Goal: Transaction & Acquisition: Download file/media

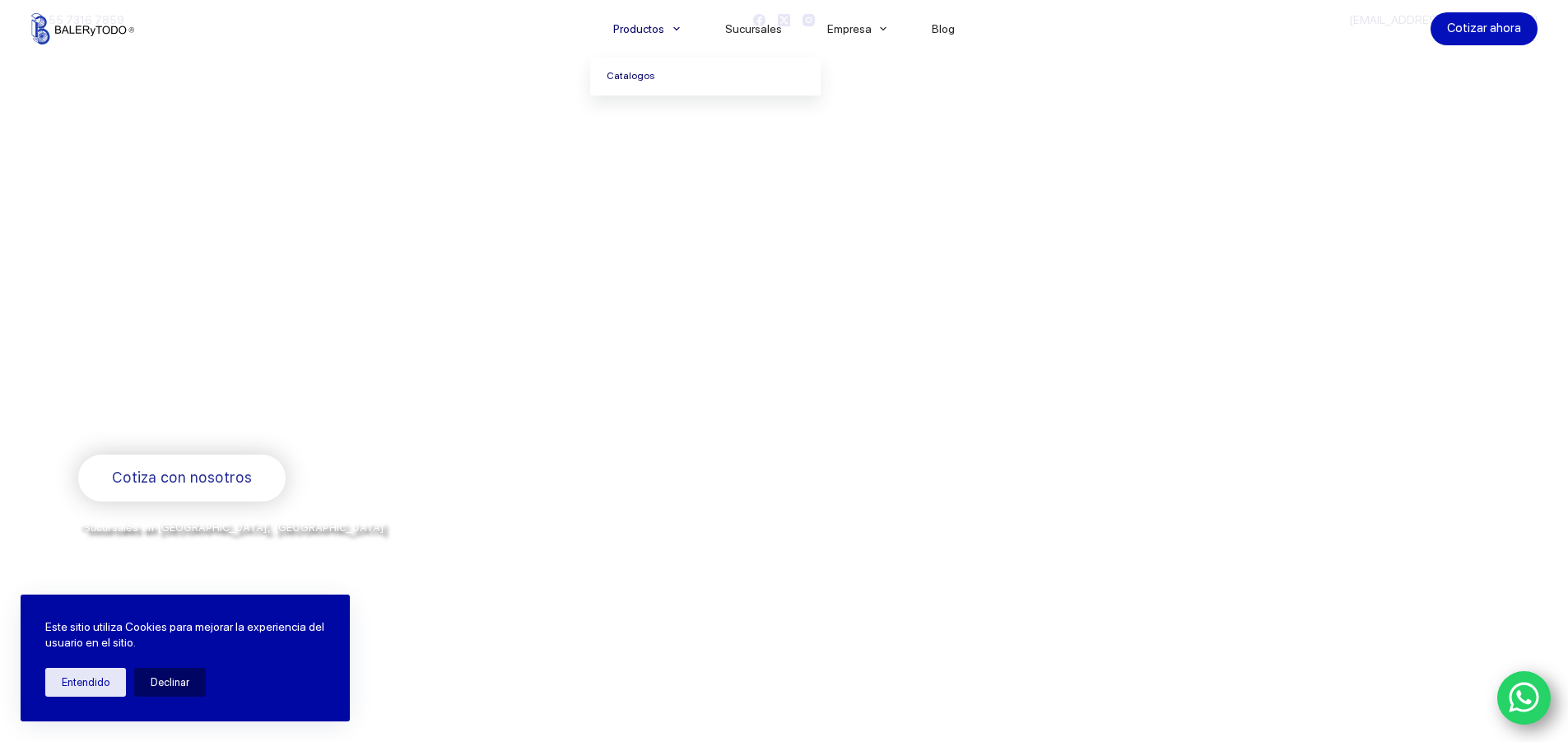
click at [650, 73] on link "Catalogos" at bounding box center [705, 76] width 230 height 38
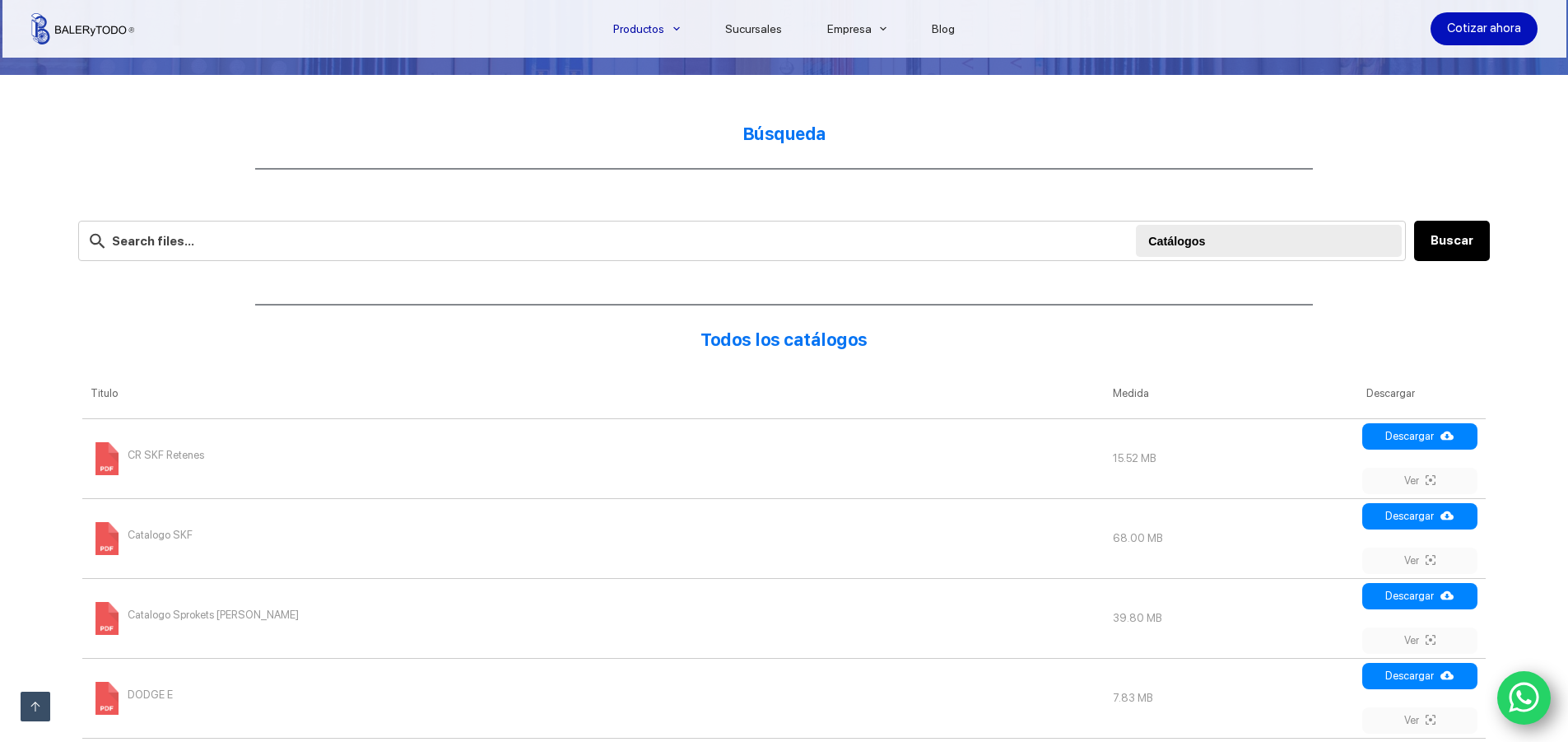
scroll to position [411, 0]
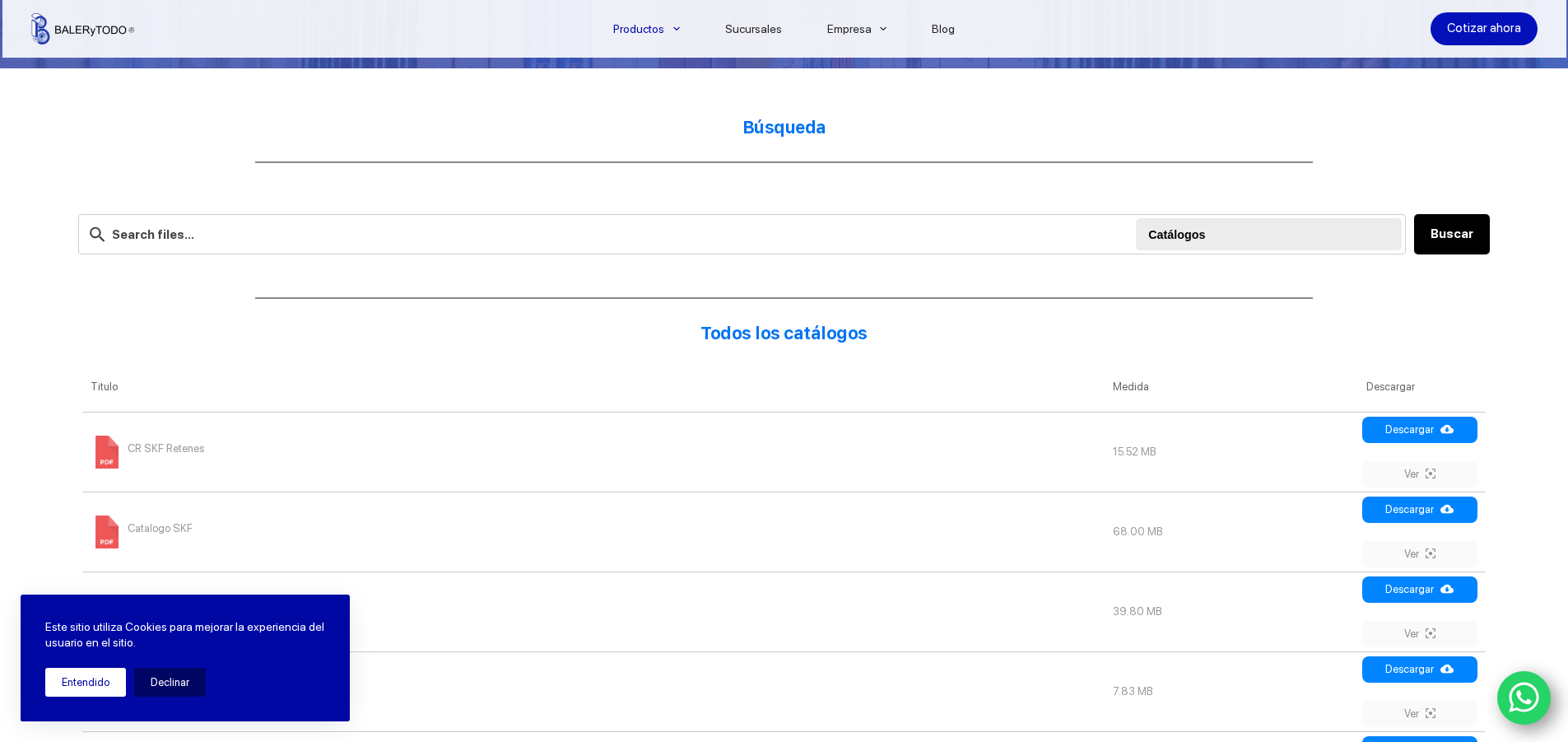
click at [102, 674] on button "Entendido" at bounding box center [85, 681] width 80 height 29
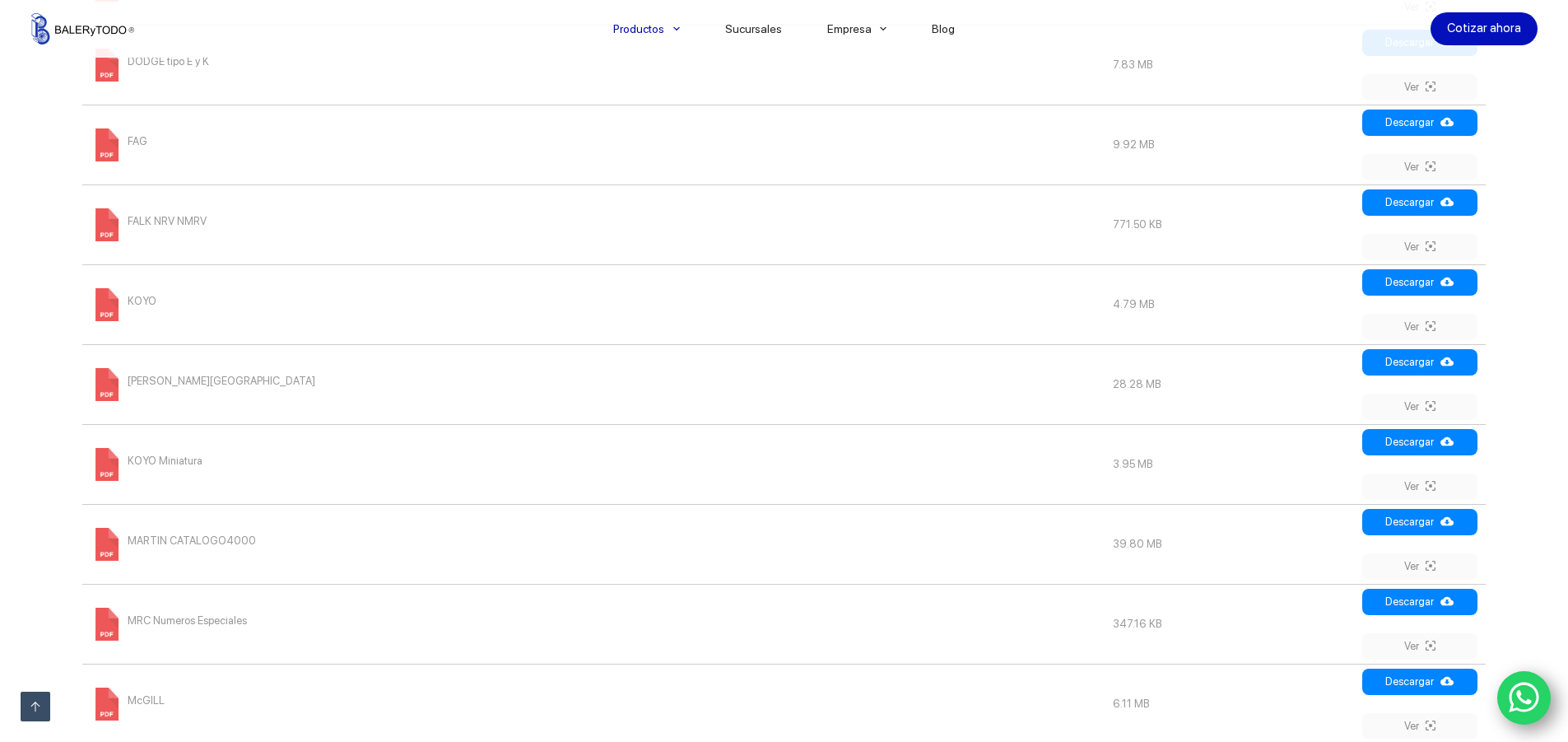
scroll to position [1317, 0]
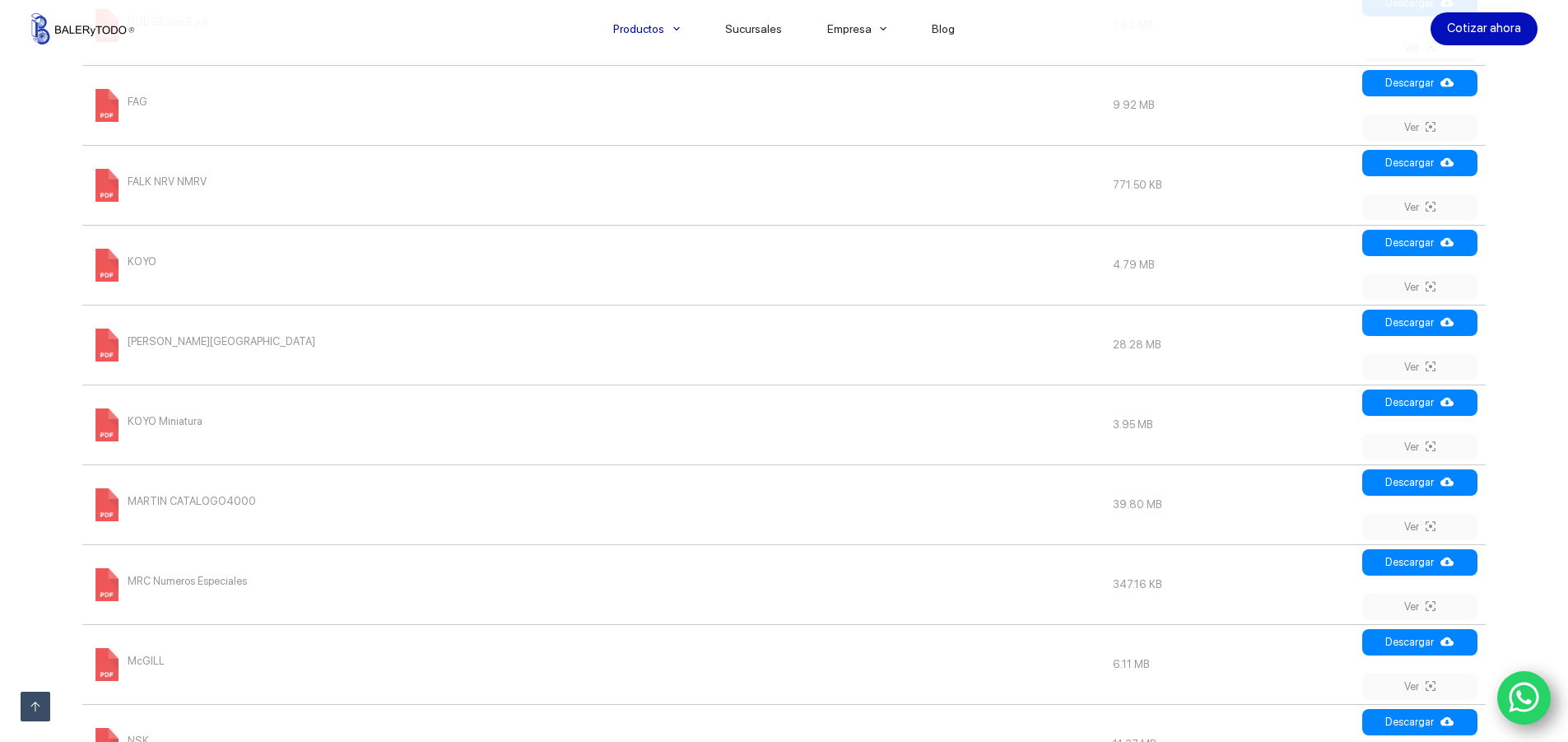
click at [194, 495] on span "MARTIN CATALOGO4000" at bounding box center [191, 501] width 128 height 27
